Goal: Check status: Check status

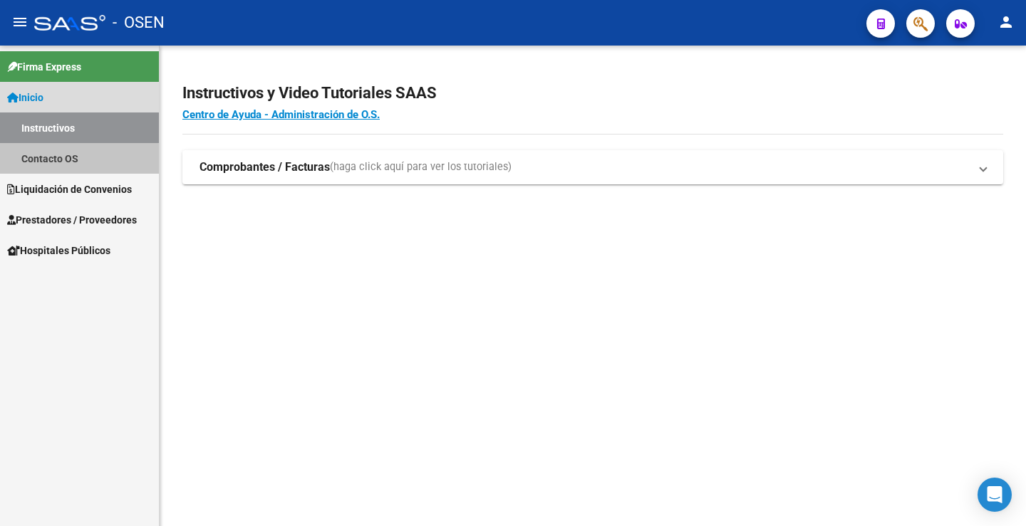
click at [71, 160] on link "Contacto OS" at bounding box center [79, 158] width 159 height 31
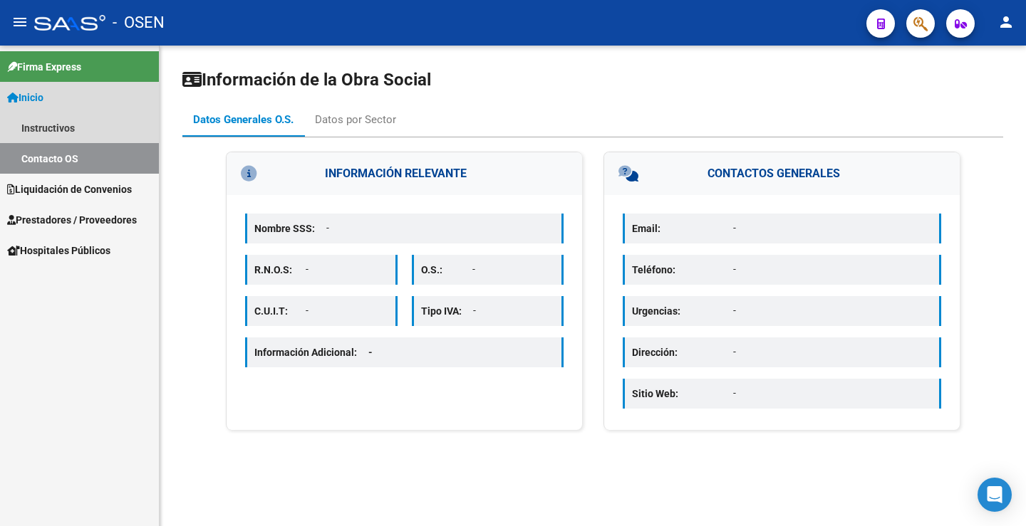
click at [71, 160] on link "Contacto OS" at bounding box center [79, 158] width 159 height 31
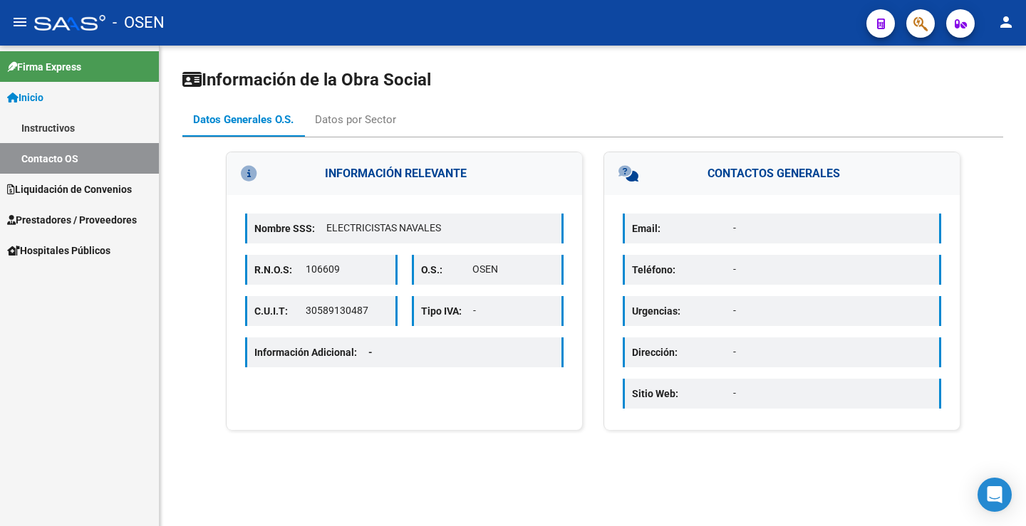
click at [71, 188] on span "Liquidación de Convenios" at bounding box center [69, 190] width 125 height 16
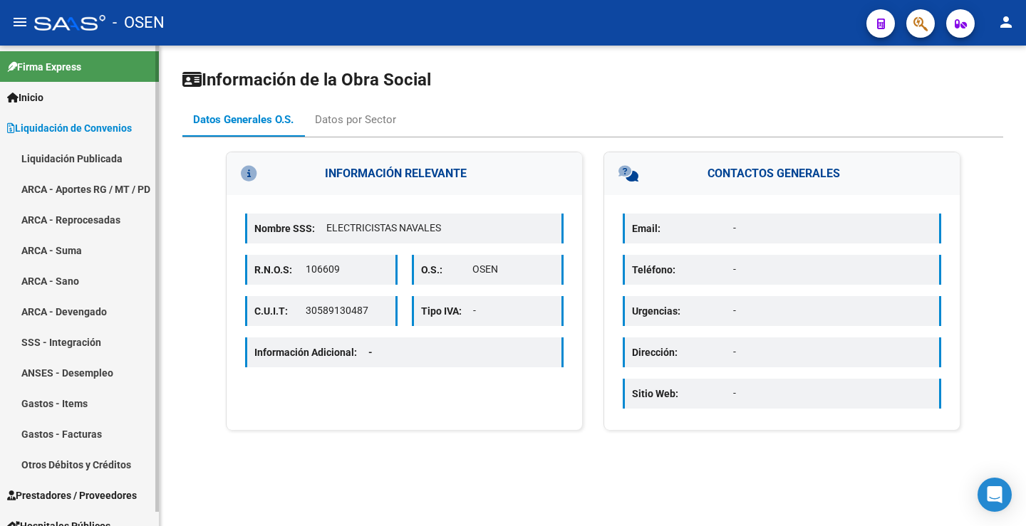
click at [90, 311] on link "ARCA - Devengado" at bounding box center [79, 311] width 159 height 31
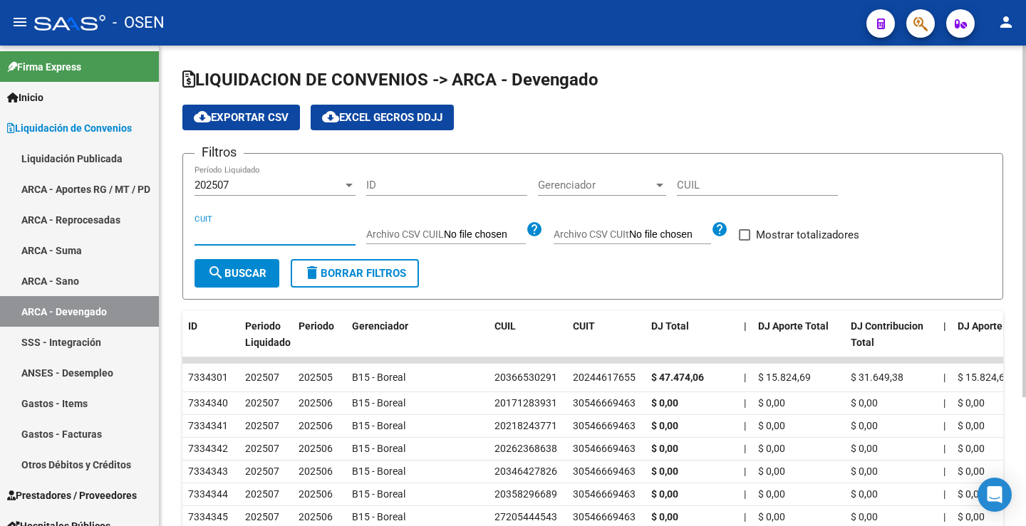
click at [258, 235] on input "CUIT" at bounding box center [274, 234] width 161 height 13
paste input "30-54650435-9"
type input "30-54650435-9"
click at [251, 274] on span "search Buscar" at bounding box center [236, 273] width 59 height 13
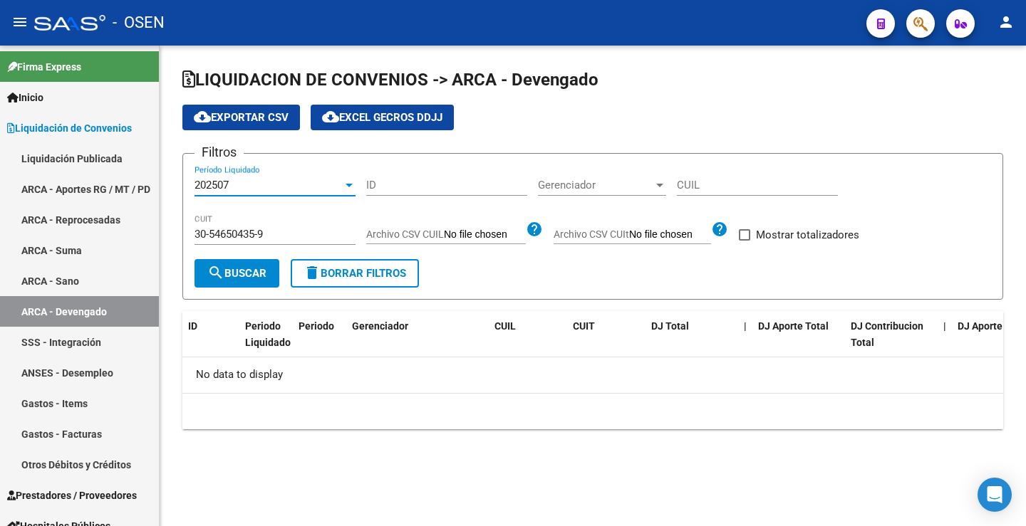
click at [347, 184] on div at bounding box center [348, 186] width 7 height 4
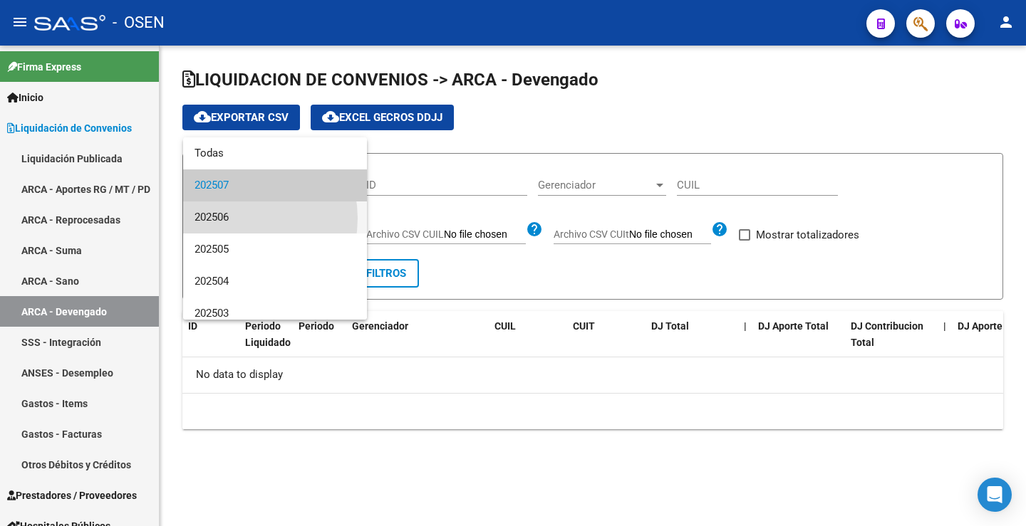
click at [232, 218] on span "202506" at bounding box center [274, 218] width 161 height 32
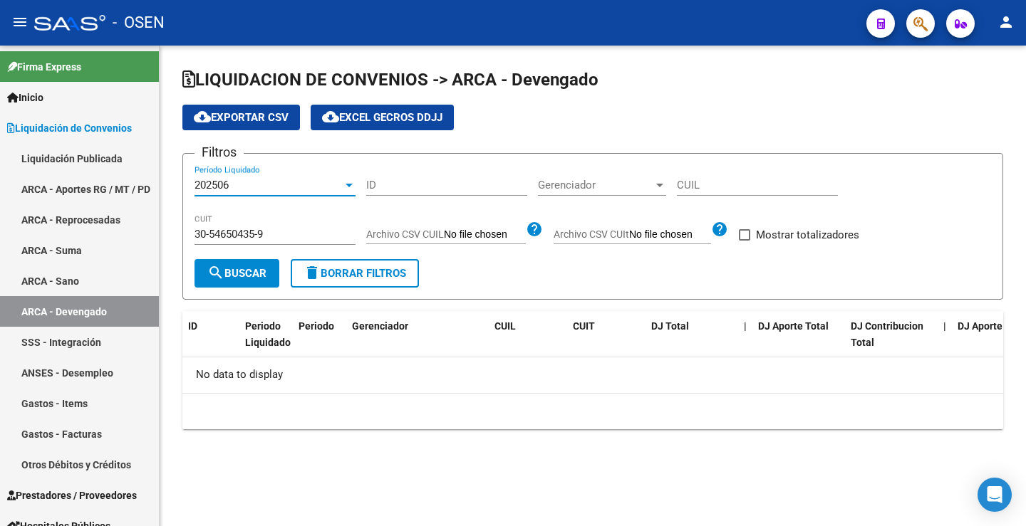
click at [245, 272] on span "search Buscar" at bounding box center [236, 273] width 59 height 13
click at [346, 186] on div at bounding box center [348, 186] width 7 height 4
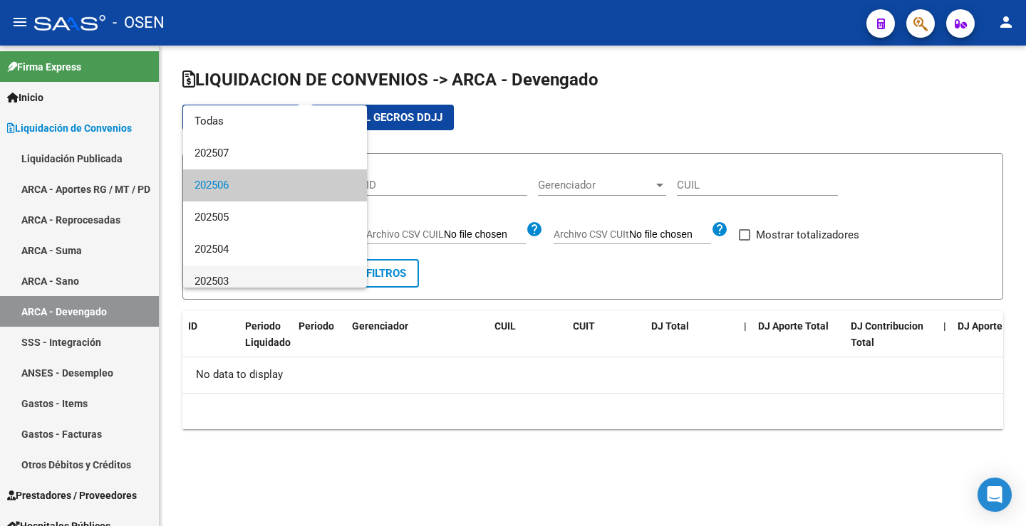
click at [234, 278] on span "202503" at bounding box center [274, 282] width 161 height 32
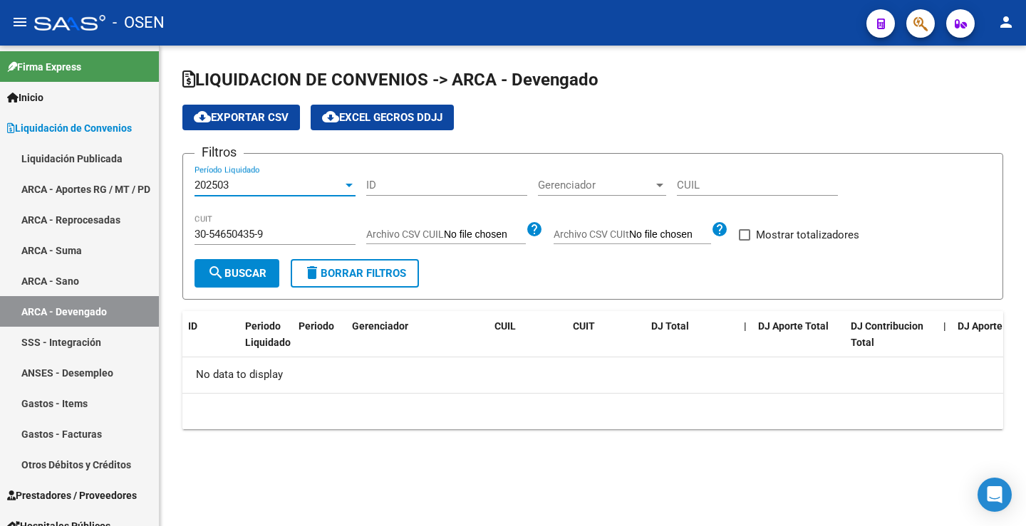
scroll to position [10, 0]
click at [236, 276] on span "search Buscar" at bounding box center [236, 273] width 59 height 13
